Goal: Task Accomplishment & Management: Manage account settings

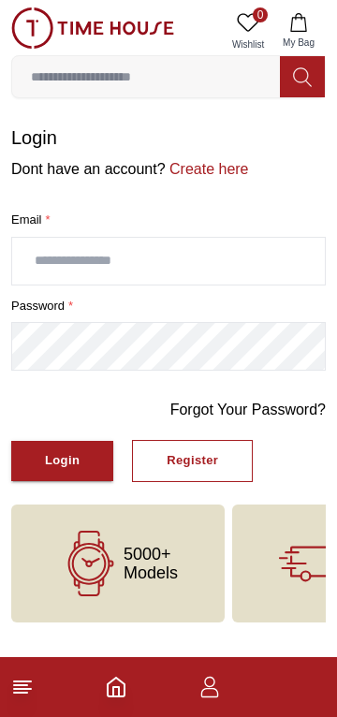
click at [151, 284] on input "text" at bounding box center [168, 261] width 312 height 47
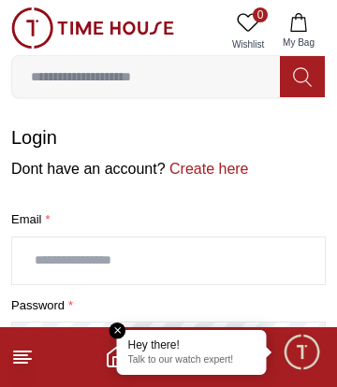
type input "**********"
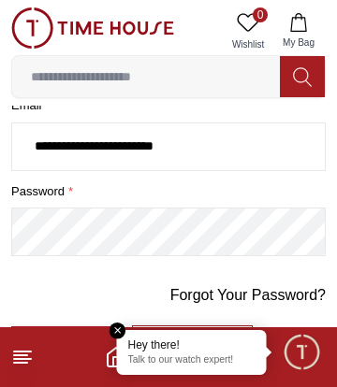
scroll to position [115, 0]
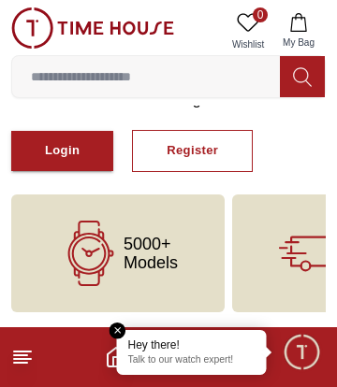
click at [62, 155] on div "Forgot Your Password? Login Register" at bounding box center [168, 130] width 314 height 83
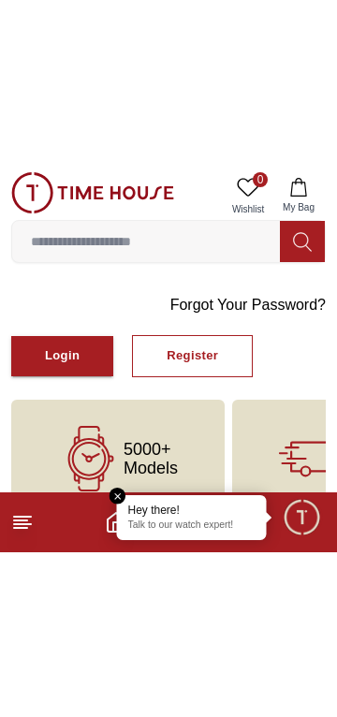
scroll to position [16, 0]
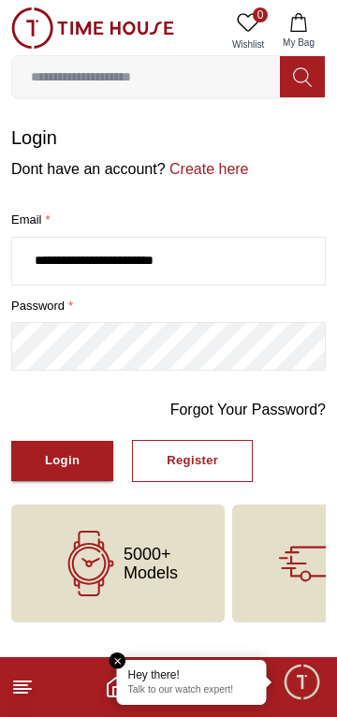
click at [82, 462] on button "Login" at bounding box center [62, 461] width 102 height 40
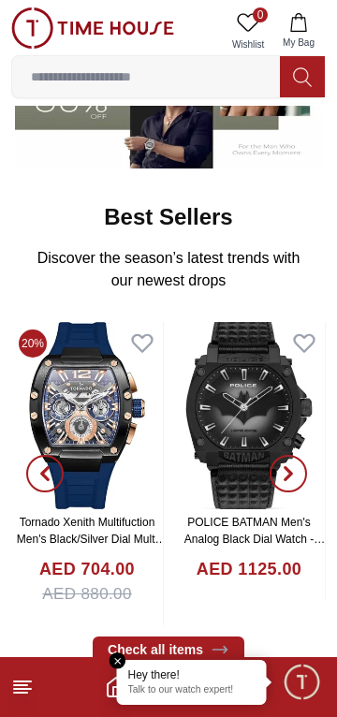
scroll to position [418, 0]
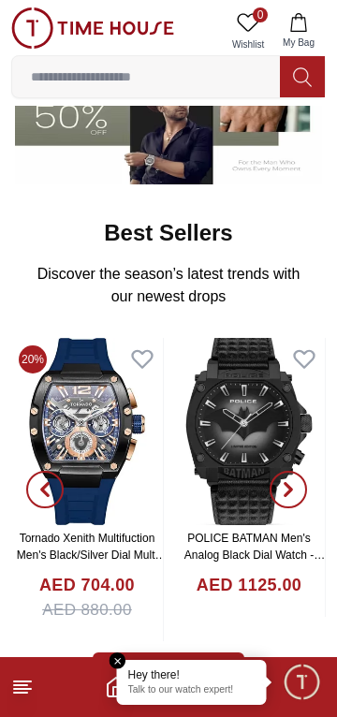
click at [109, 662] on em "Close tooltip" at bounding box center [117, 660] width 17 height 17
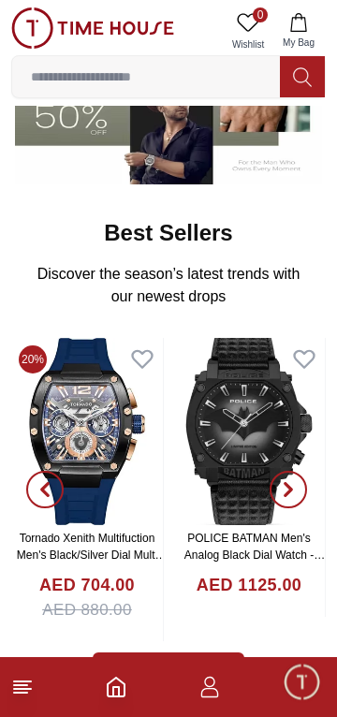
click at [218, 695] on icon "button" at bounding box center [210, 692] width 18 height 9
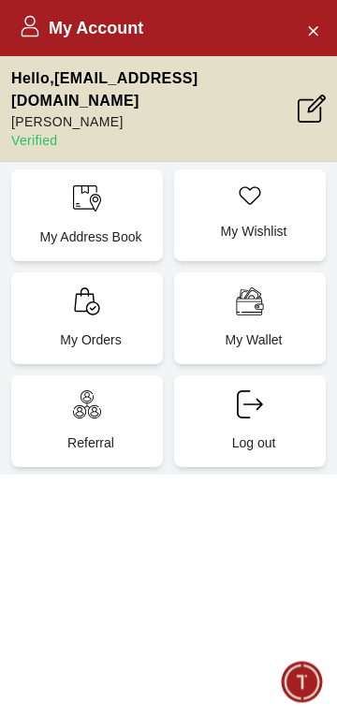
click at [94, 364] on div "My Orders" at bounding box center [87, 318] width 152 height 92
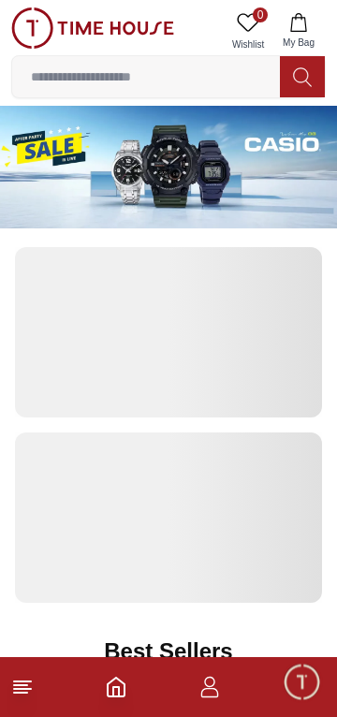
scroll to position [418, 0]
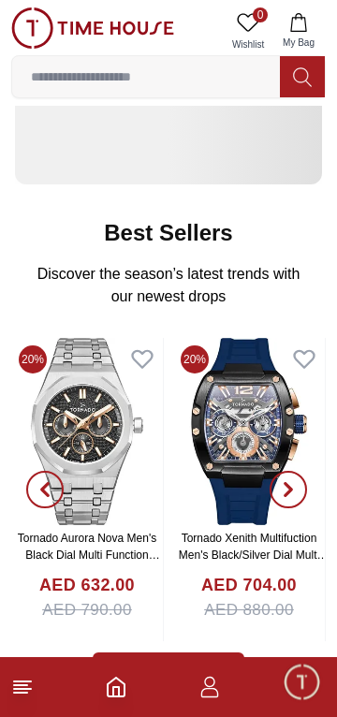
click at [210, 692] on icon "button" at bounding box center [209, 686] width 22 height 22
